Goal: Information Seeking & Learning: Learn about a topic

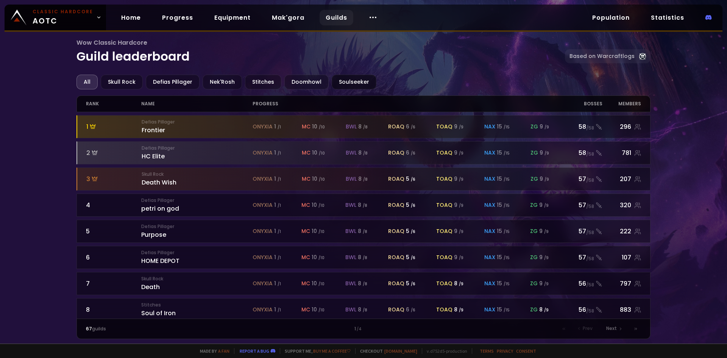
click at [355, 77] on div "Soulseeker" at bounding box center [354, 82] width 45 height 15
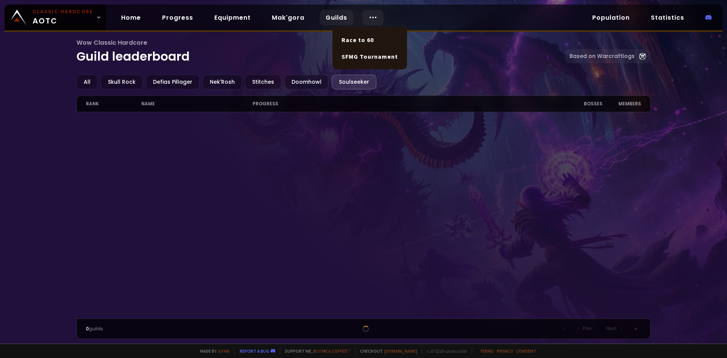
click at [373, 18] on div at bounding box center [372, 18] width 21 height 16
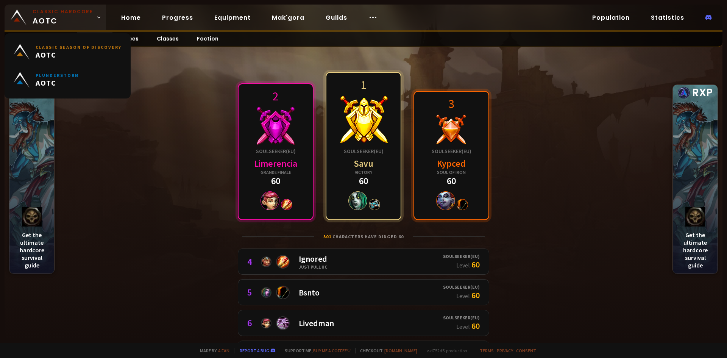
click at [96, 16] on icon at bounding box center [98, 17] width 5 height 5
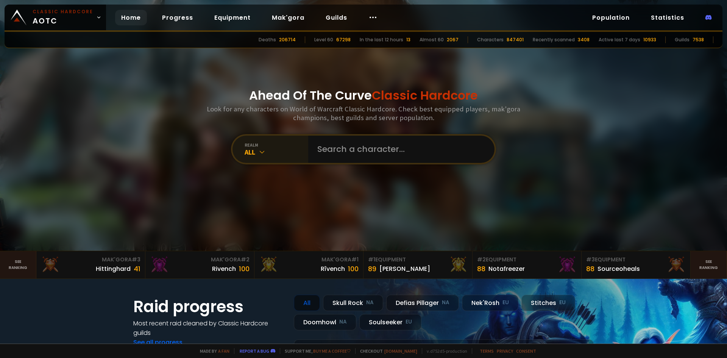
click at [270, 154] on div "All" at bounding box center [277, 152] width 64 height 9
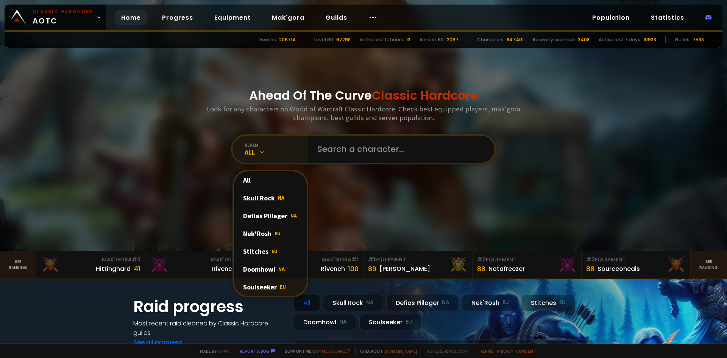
click at [270, 286] on div "Soulseeker EU" at bounding box center [270, 287] width 73 height 18
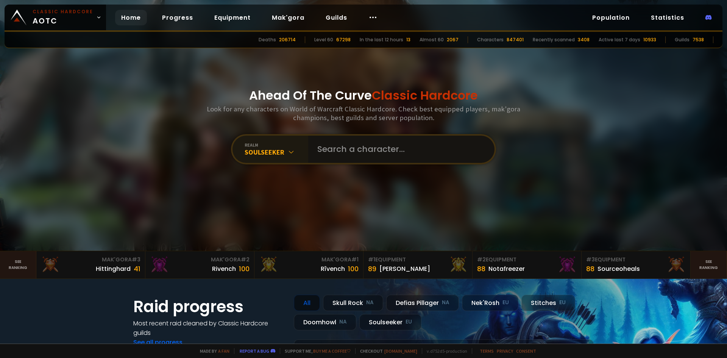
click at [372, 145] on input "text" at bounding box center [399, 149] width 173 height 27
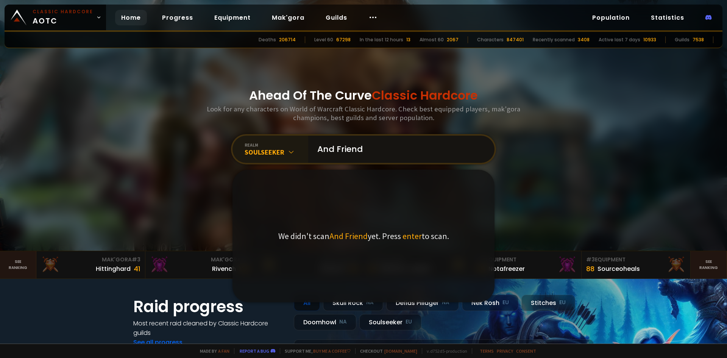
type input "And Friends"
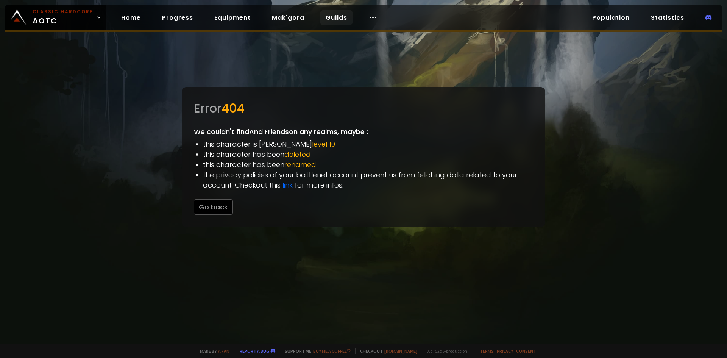
click at [322, 21] on link "Guilds" at bounding box center [336, 18] width 34 height 16
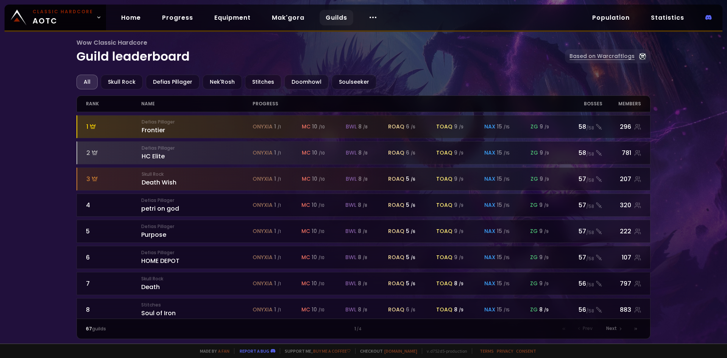
click at [599, 56] on link "Based on Warcraftlogs" at bounding box center [608, 56] width 86 height 14
click at [352, 86] on div "Soulseeker" at bounding box center [354, 82] width 45 height 15
